Goal: Task Accomplishment & Management: Use online tool/utility

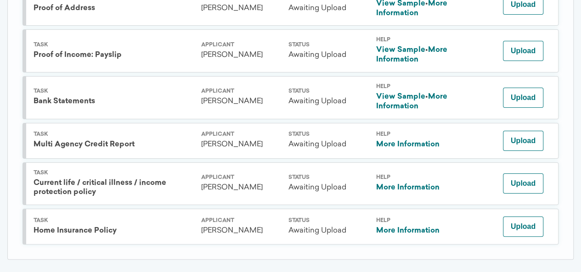
scroll to position [310, 0]
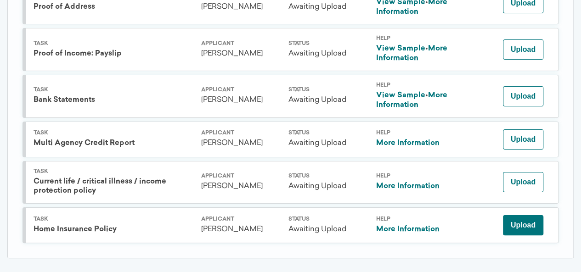
click at [534, 226] on button "Upload" at bounding box center [523, 225] width 40 height 20
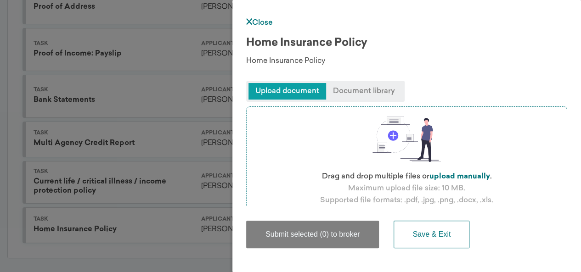
click at [278, 92] on span "Upload document" at bounding box center [287, 91] width 78 height 17
click at [363, 87] on span "Document library" at bounding box center [364, 91] width 76 height 17
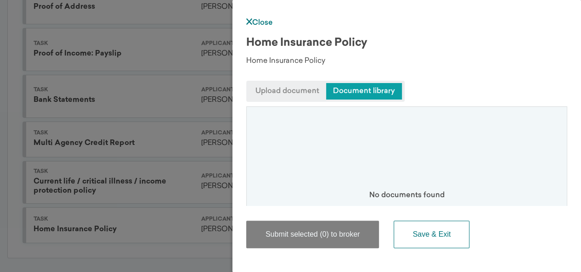
click at [291, 92] on span "Upload document" at bounding box center [287, 91] width 78 height 17
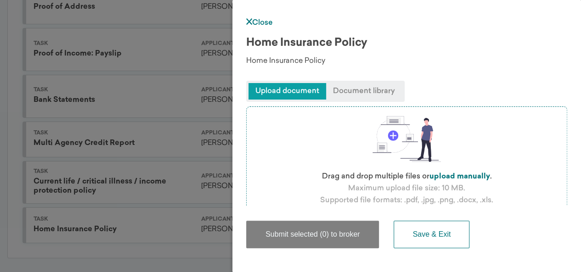
click at [381, 175] on p "Drag and drop multiple files or upload manually ." at bounding box center [406, 177] width 174 height 12
click at [408, 212] on div "Submit selected (0) to broker Save & Exit" at bounding box center [406, 230] width 321 height 48
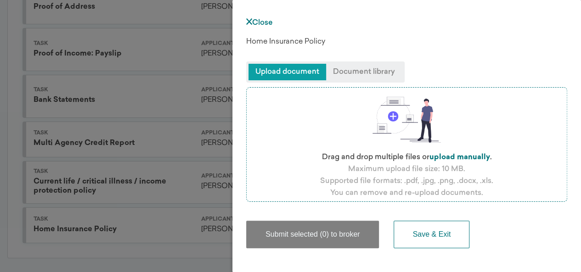
click at [281, 69] on span "Upload document" at bounding box center [287, 72] width 78 height 17
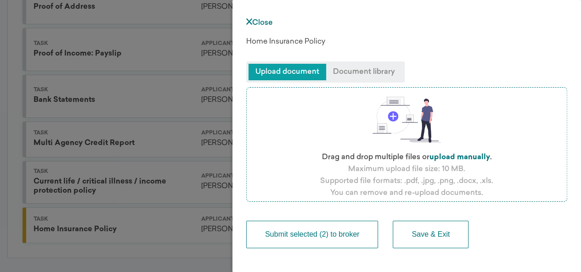
click at [332, 236] on button "Submit selected (2) to broker" at bounding box center [312, 235] width 132 height 28
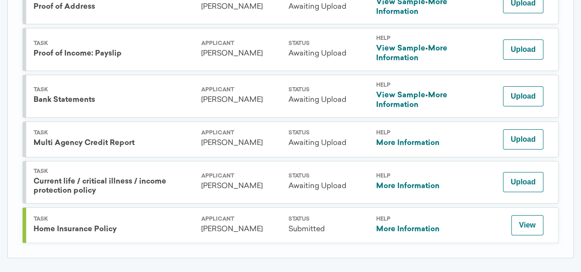
click at [408, 141] on link "More Information" at bounding box center [406, 143] width 63 height 7
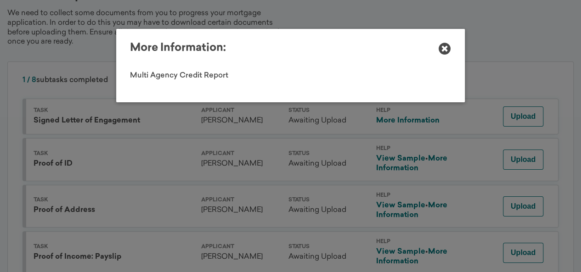
scroll to position [114, 0]
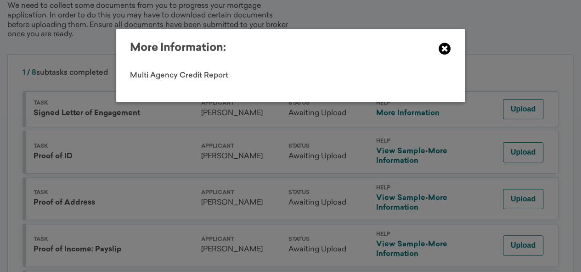
click at [444, 48] on icon at bounding box center [444, 49] width 12 height 12
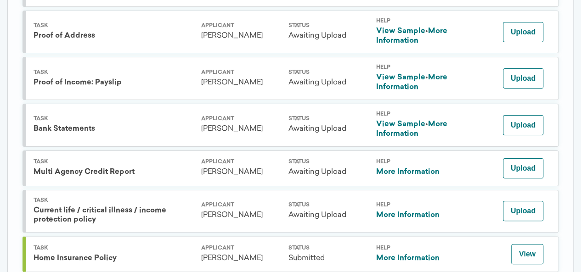
scroll to position [287, 0]
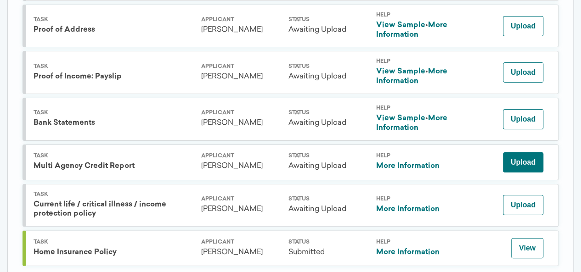
click at [513, 167] on button "Upload" at bounding box center [523, 162] width 40 height 20
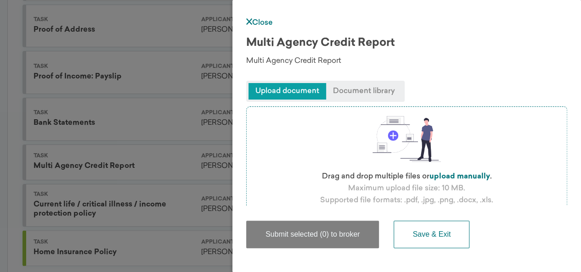
click at [171, 166] on div "Close Multi Agency Credit Report Multi Agency Credit Report Upload document Doc…" at bounding box center [290, 136] width 581 height 272
click at [162, 206] on div "Close Multi Agency Credit Report Multi Agency Credit Report Upload document Doc…" at bounding box center [290, 136] width 581 height 272
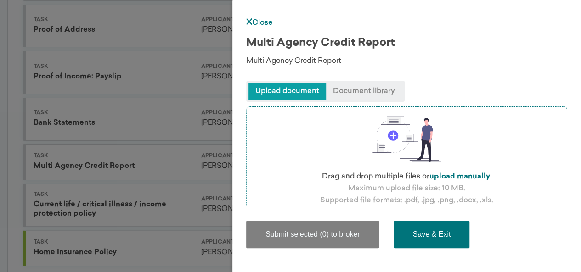
click at [426, 238] on button "Save & Exit" at bounding box center [431, 235] width 76 height 28
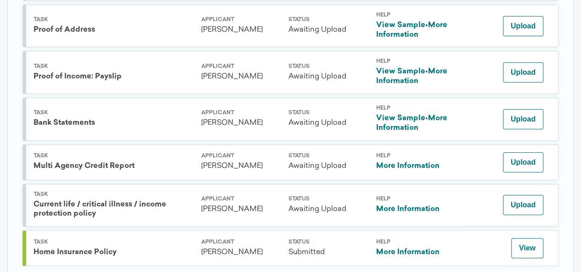
click at [407, 163] on link "More Information" at bounding box center [406, 165] width 63 height 7
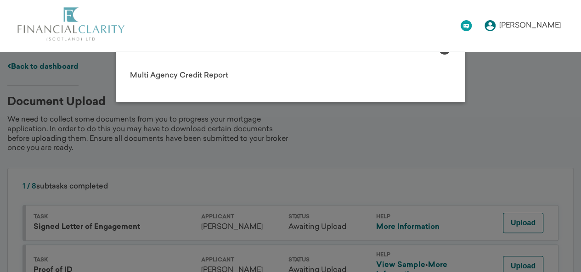
click at [533, 78] on div "More Information: Multi Agency Credit Report" at bounding box center [290, 65] width 581 height 73
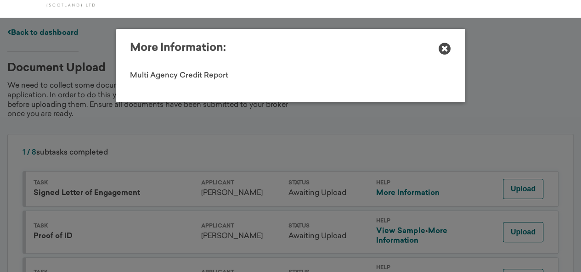
scroll to position [51, 0]
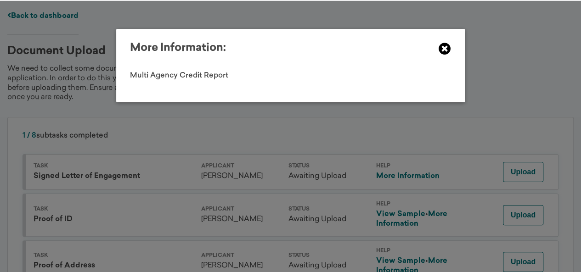
click at [446, 49] on icon at bounding box center [444, 49] width 12 height 12
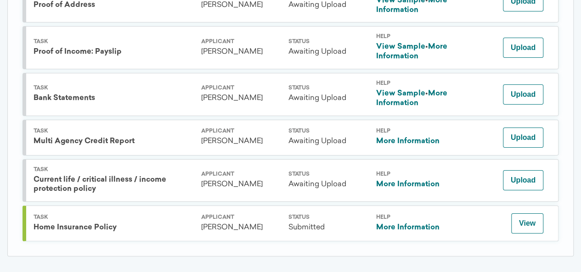
scroll to position [313, 0]
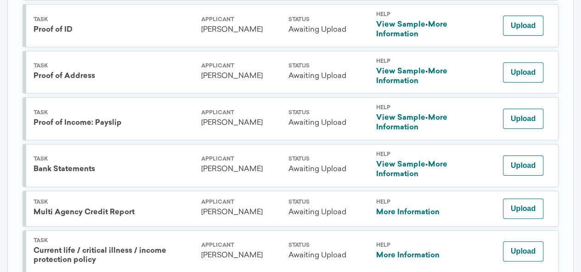
scroll to position [248, 0]
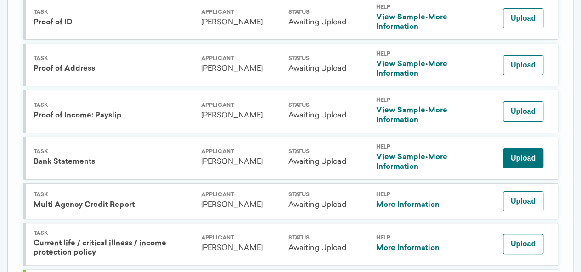
click at [522, 161] on button "Upload" at bounding box center [523, 158] width 40 height 20
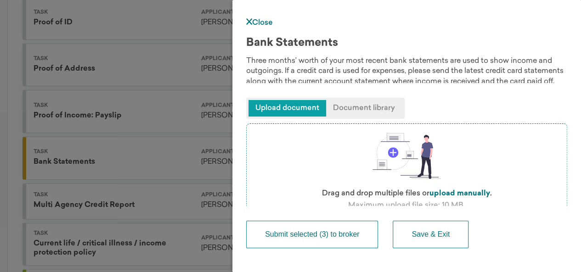
click at [307, 238] on button "Submit selected (3) to broker" at bounding box center [312, 235] width 132 height 28
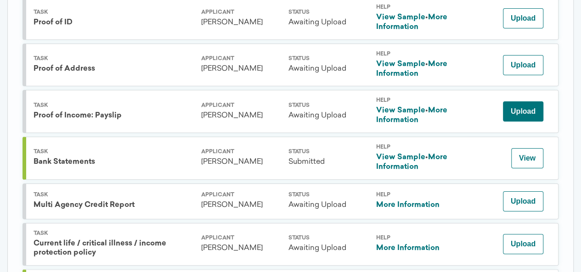
click at [516, 114] on button "Upload" at bounding box center [523, 111] width 40 height 20
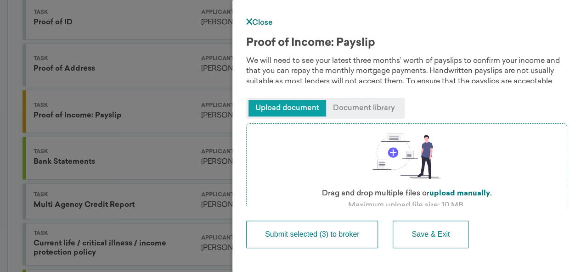
click at [328, 236] on button "Submit selected (3) to broker" at bounding box center [312, 235] width 132 height 28
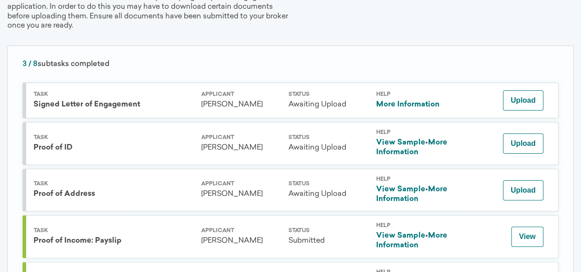
scroll to position [86, 0]
